Goal: Task Accomplishment & Management: Use online tool/utility

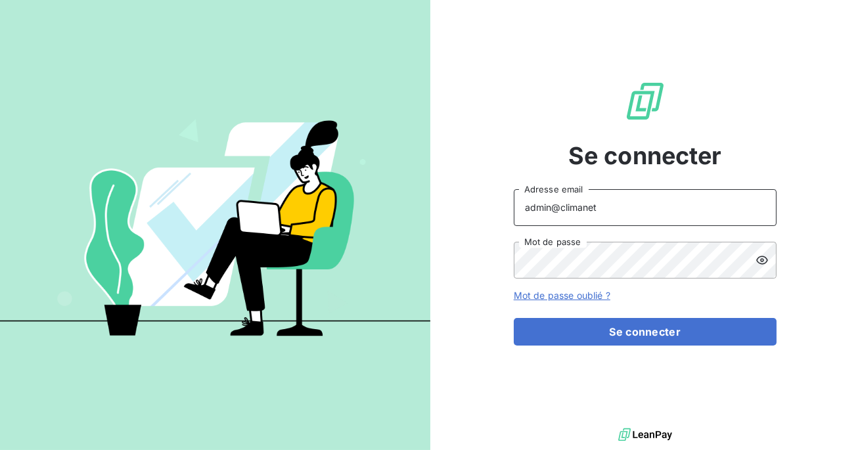
click at [603, 214] on input "admin@climanet" at bounding box center [645, 207] width 263 height 37
type input "admin@saorgatec"
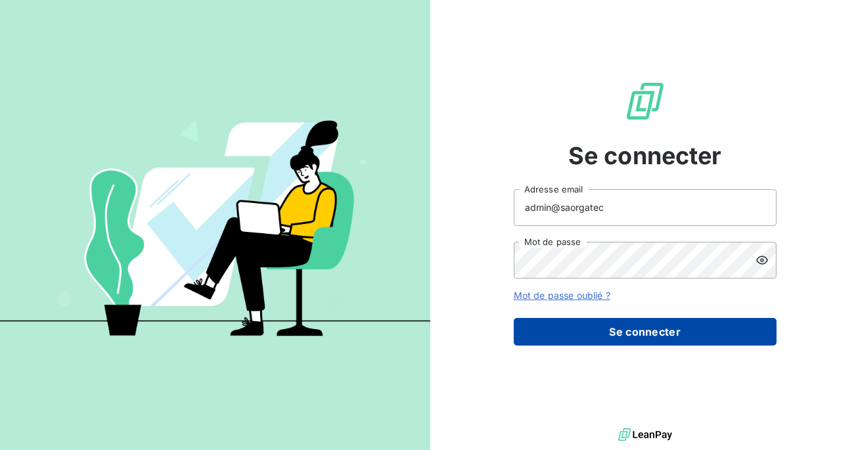
click at [601, 319] on button "Se connecter" at bounding box center [645, 332] width 263 height 28
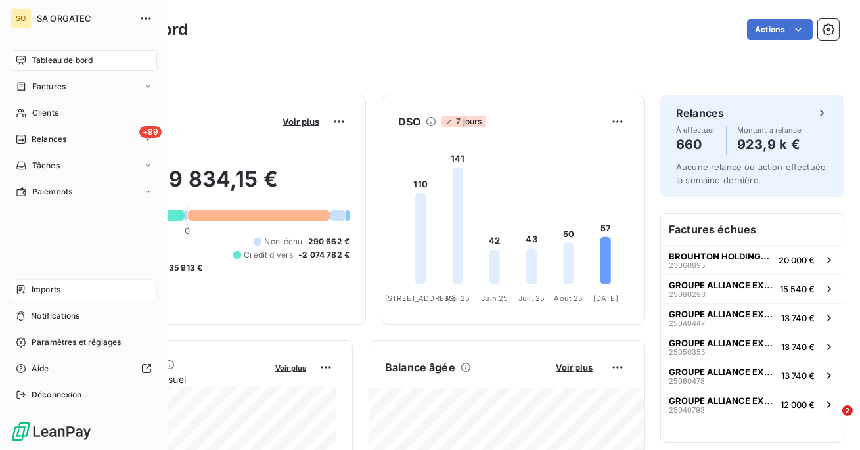
click at [47, 291] on span "Imports" at bounding box center [46, 290] width 29 height 12
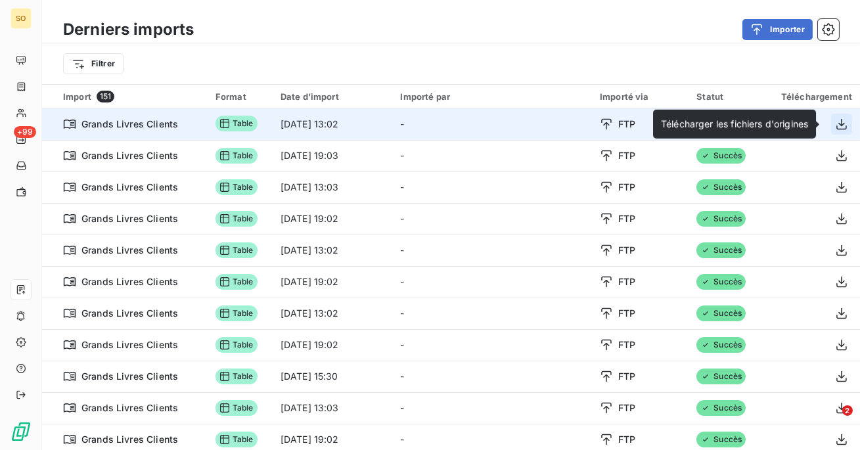
click at [839, 123] on icon "button" at bounding box center [842, 123] width 11 height 11
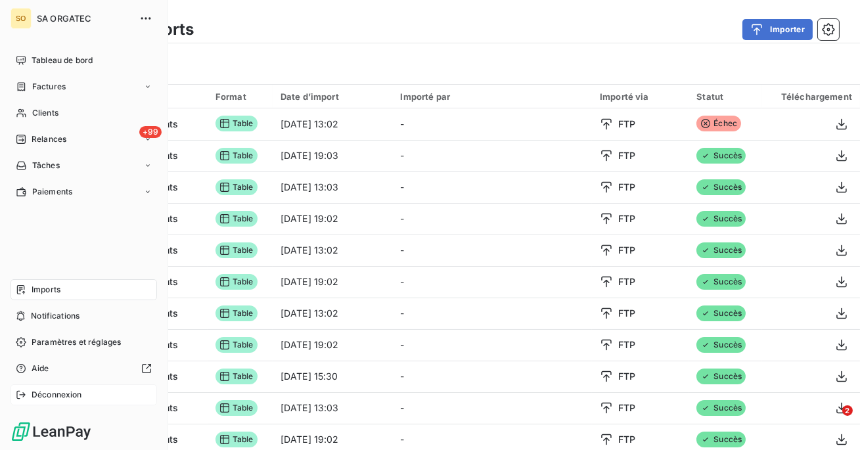
click at [53, 400] on span "Déconnexion" at bounding box center [57, 395] width 51 height 12
